Goal: Task Accomplishment & Management: Manage account settings

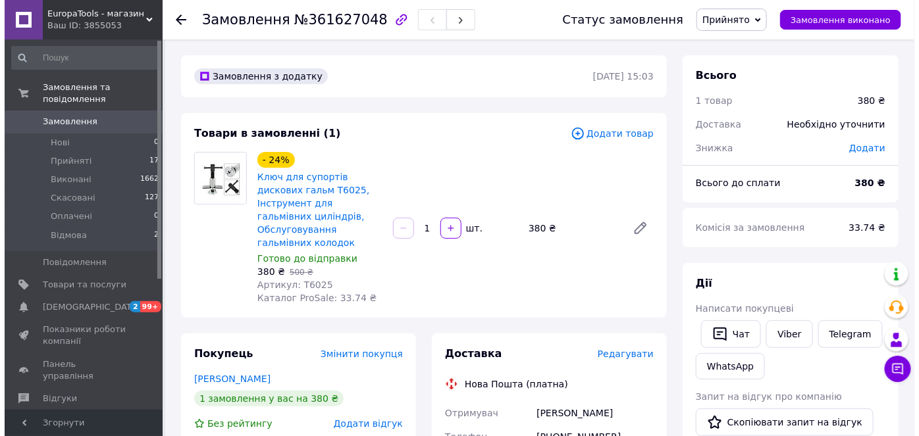
scroll to position [59, 0]
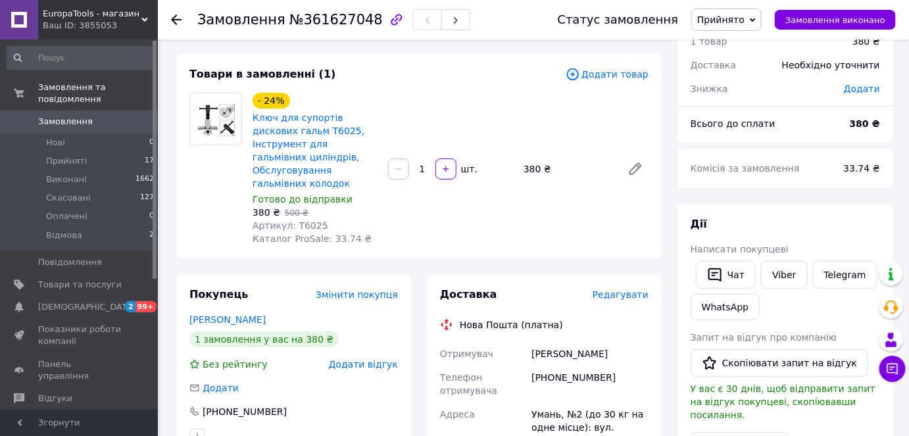
click at [620, 290] on span "Редагувати" at bounding box center [621, 295] width 56 height 11
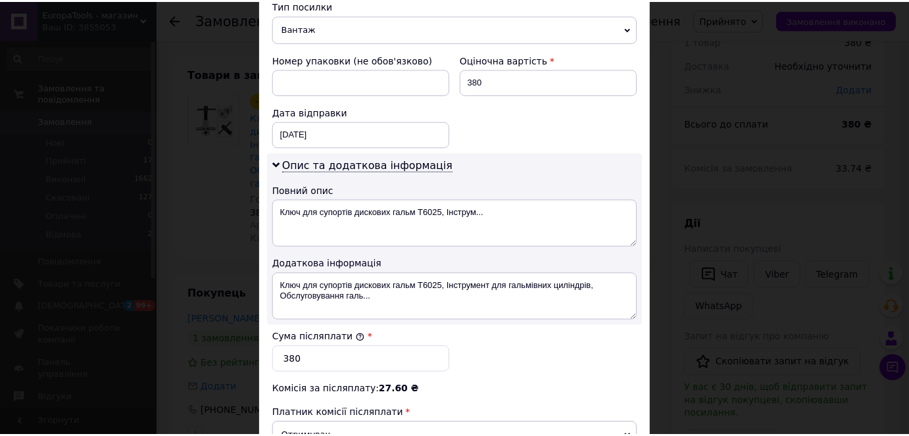
scroll to position [709, 0]
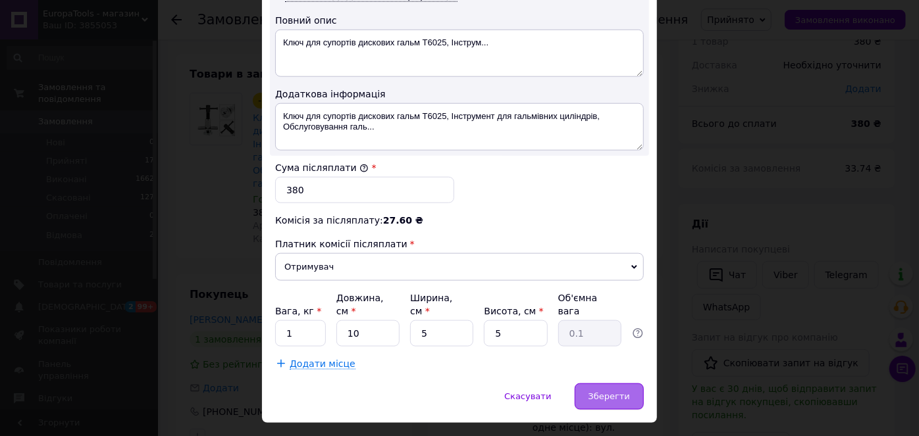
click at [605, 392] on span "Зберегти" at bounding box center [608, 397] width 41 height 10
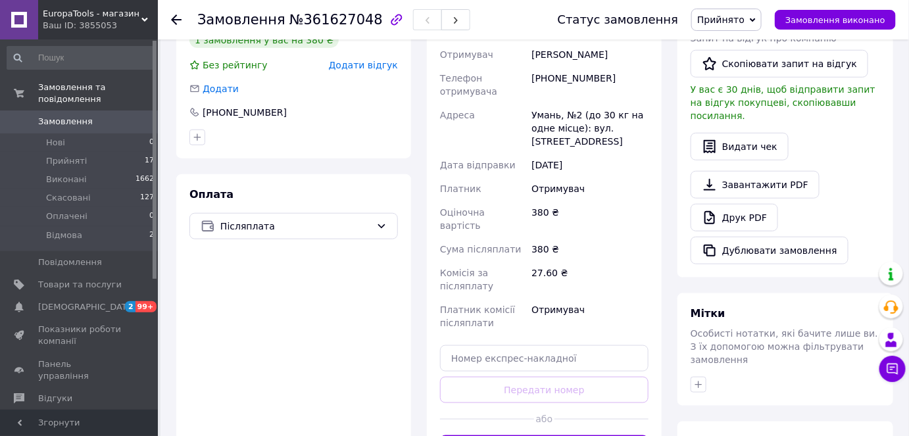
scroll to position [598, 0]
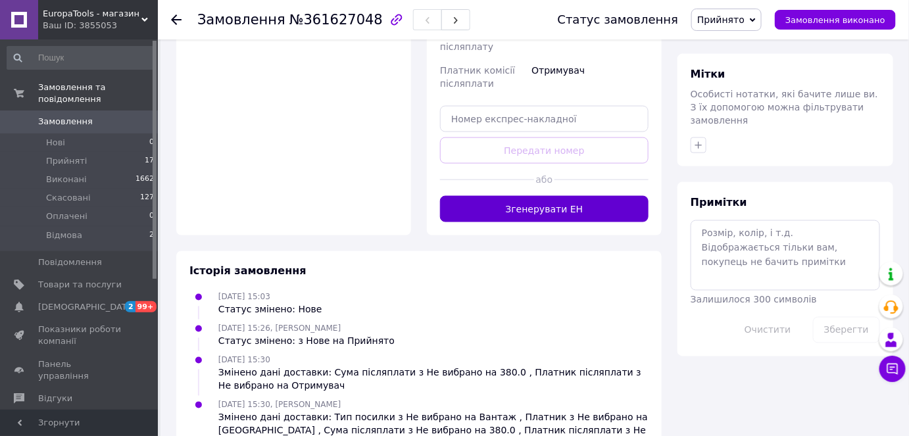
click at [512, 196] on button "Згенерувати ЕН" at bounding box center [544, 209] width 209 height 26
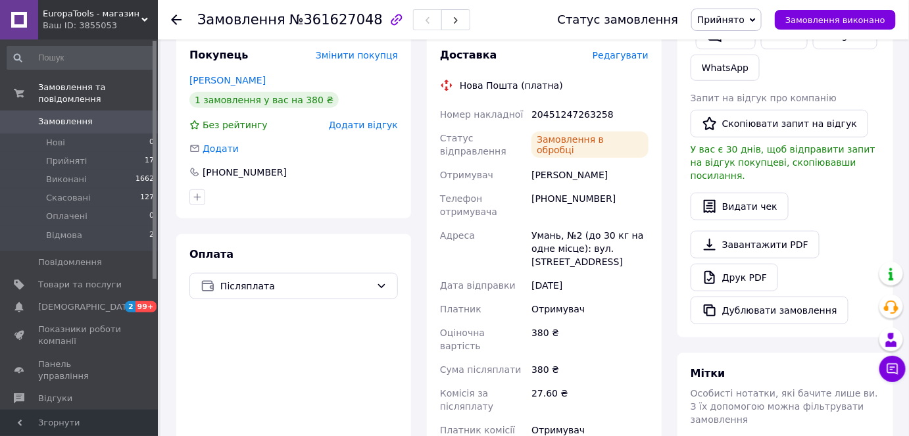
scroll to position [239, 0]
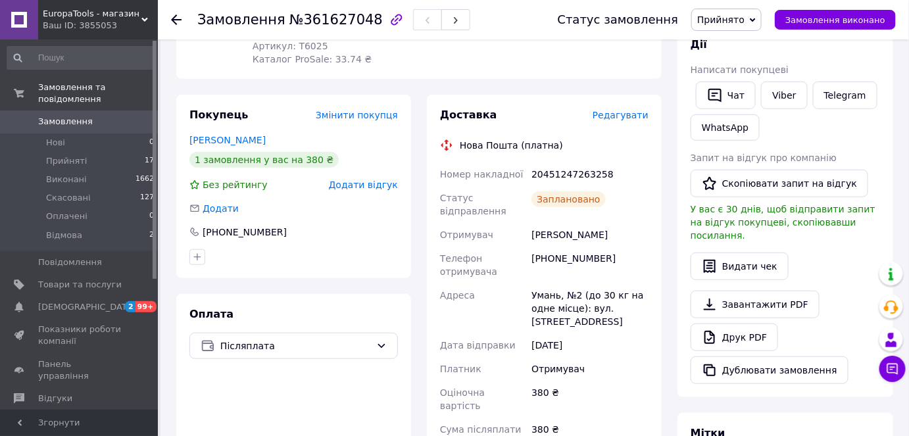
click at [574, 163] on div "20451247263258" at bounding box center [590, 175] width 122 height 24
copy div "20451247263258"
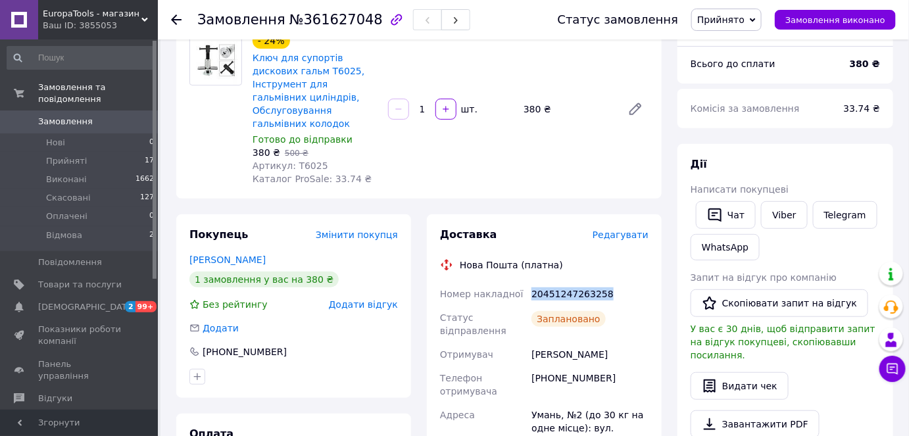
scroll to position [0, 0]
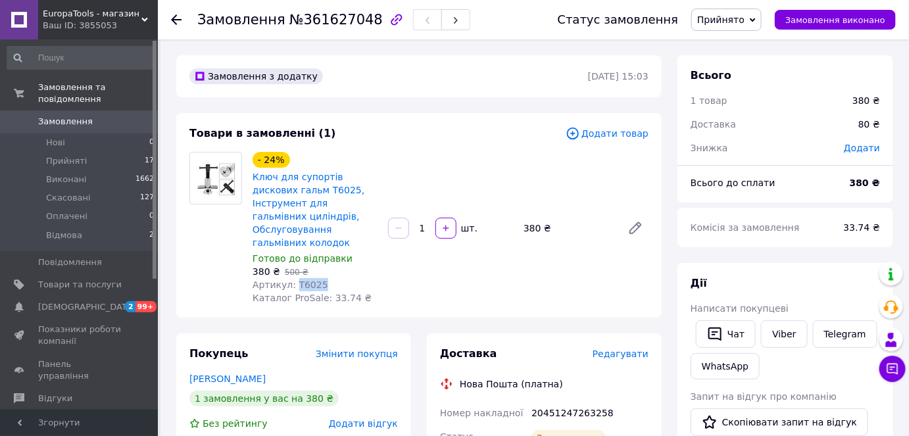
drag, startPoint x: 317, startPoint y: 270, endPoint x: 293, endPoint y: 270, distance: 24.3
click at [293, 278] on div "Артикул: T6025" at bounding box center [315, 284] width 125 height 13
copy span "T6025"
